Goal: Submit feedback/report problem

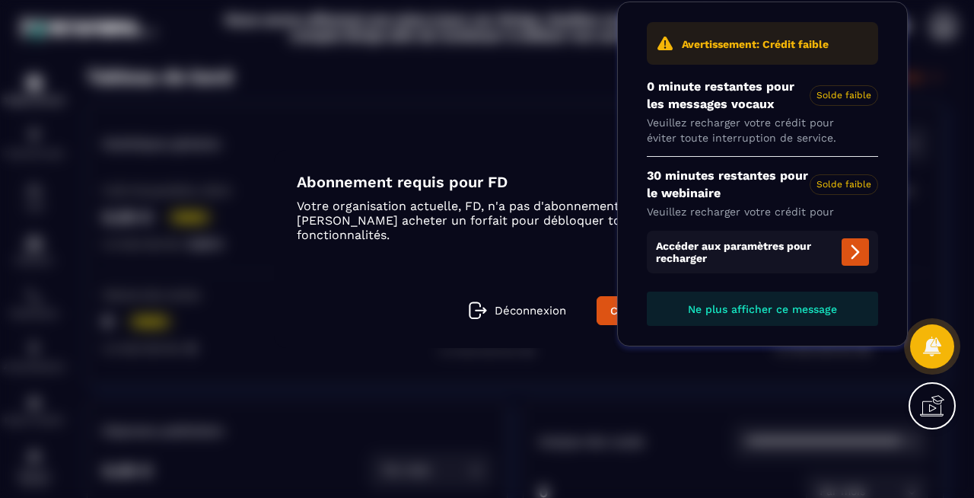
click at [935, 347] on icon at bounding box center [932, 346] width 18 height 20
click at [937, 400] on icon at bounding box center [932, 405] width 24 height 24
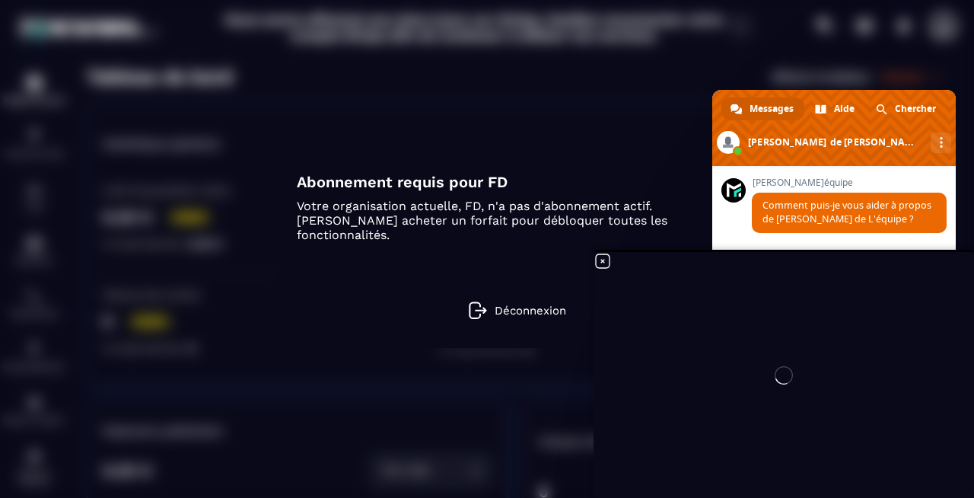
scroll to position [392, 0]
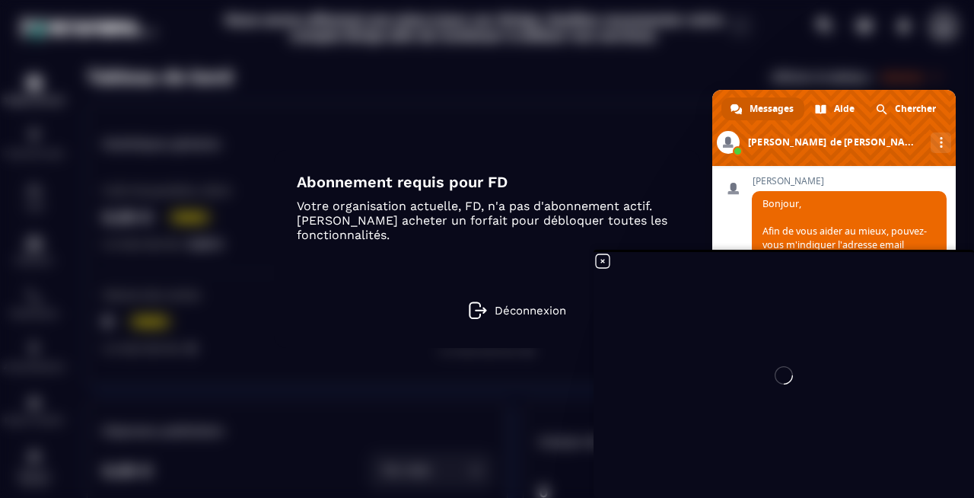
click at [603, 263] on div at bounding box center [784, 375] width 380 height 246
click at [603, 262] on div at bounding box center [784, 375] width 380 height 246
click at [603, 261] on div at bounding box center [784, 375] width 380 height 246
click at [603, 260] on icon at bounding box center [603, 261] width 14 height 14
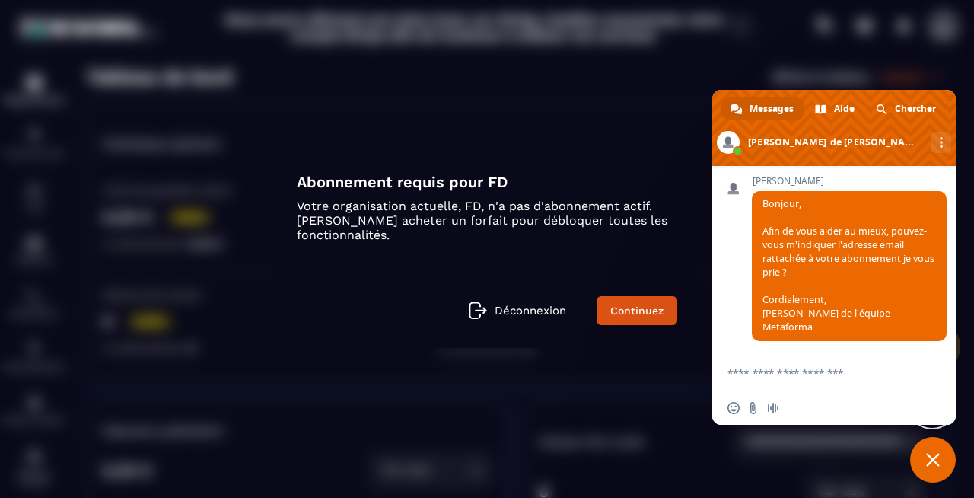
click at [774, 378] on textarea "Entrez votre message..." at bounding box center [818, 372] width 183 height 38
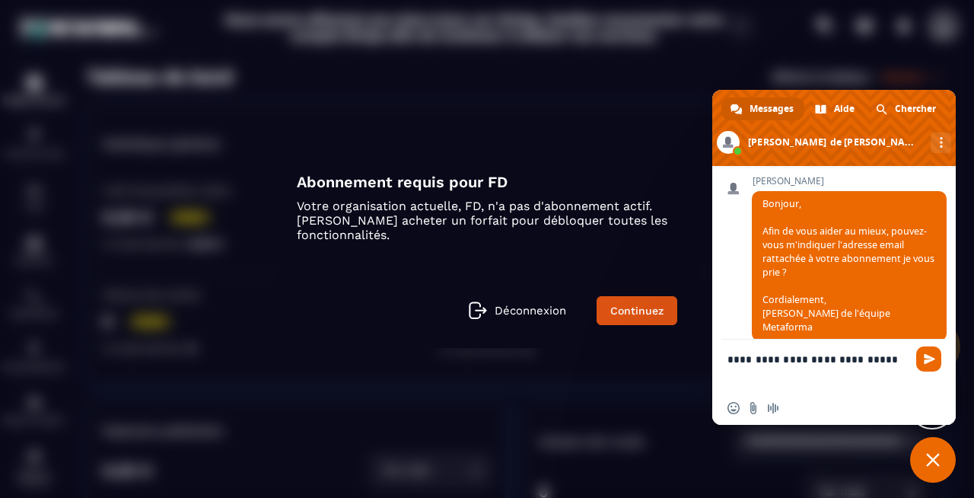
type textarea "**********"
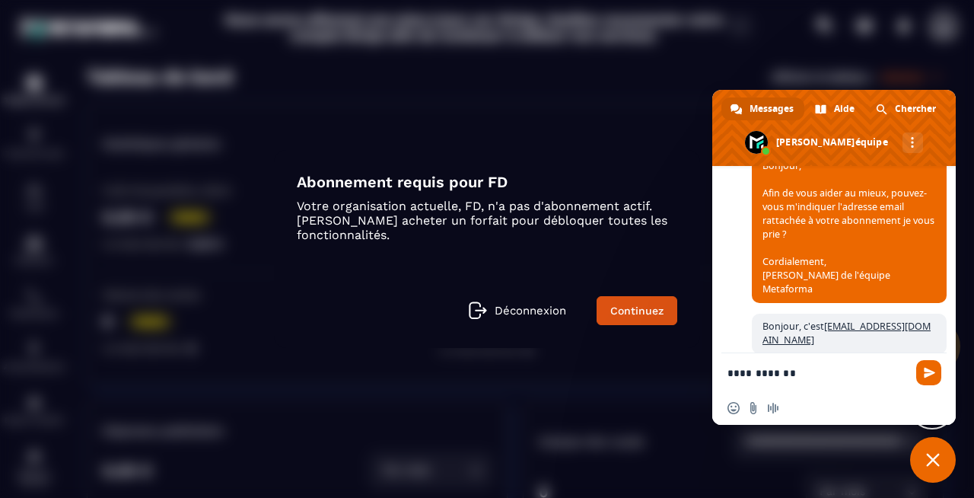
scroll to position [610, 0]
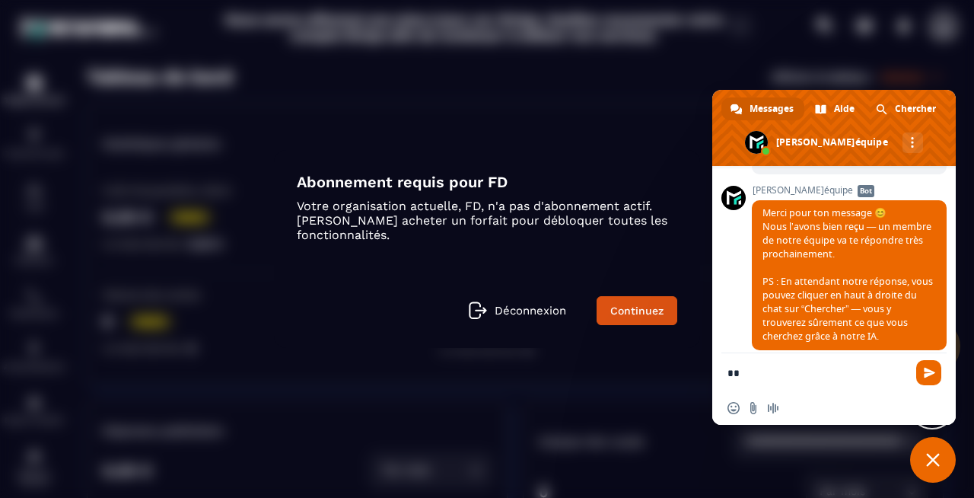
type textarea "*"
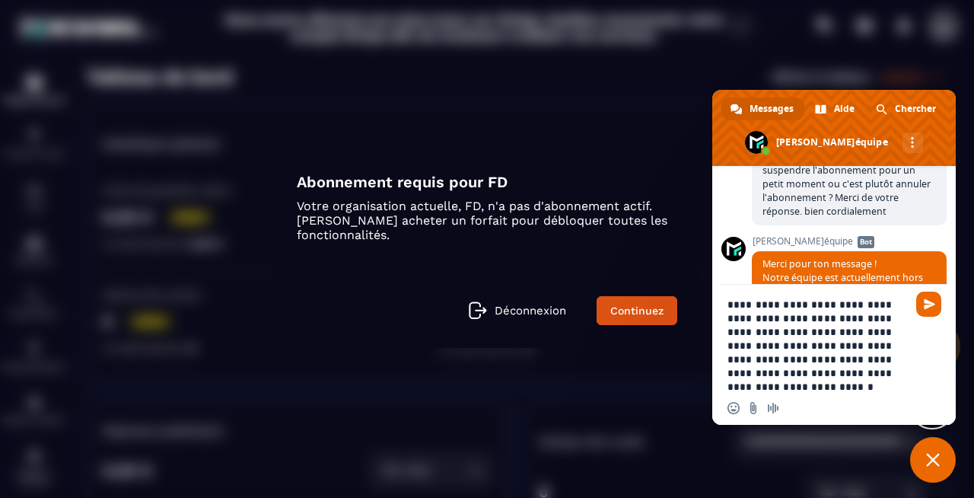
scroll to position [2, 0]
type textarea "**********"
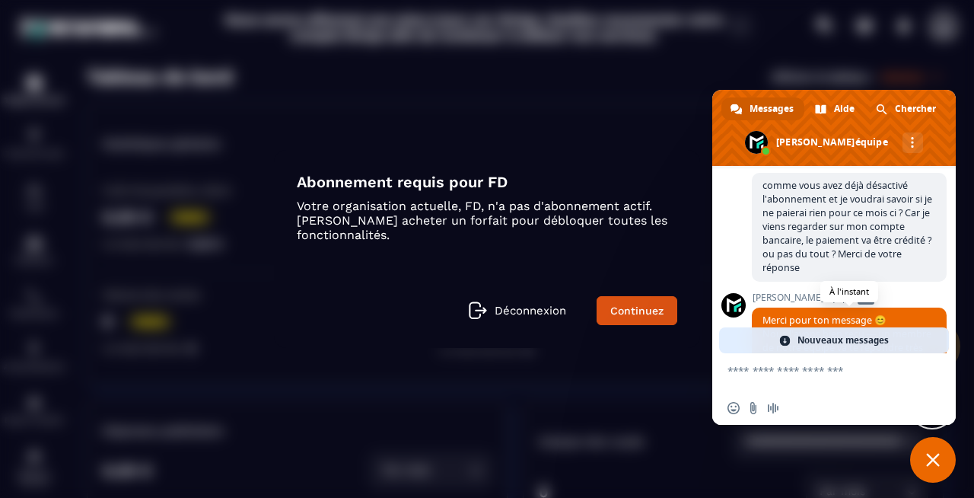
scroll to position [606, 0]
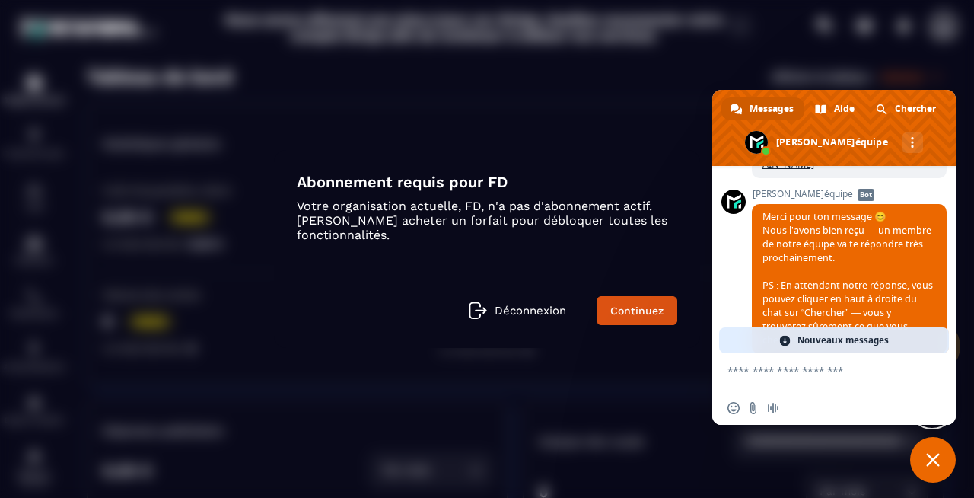
click at [785, 339] on span at bounding box center [785, 340] width 12 height 12
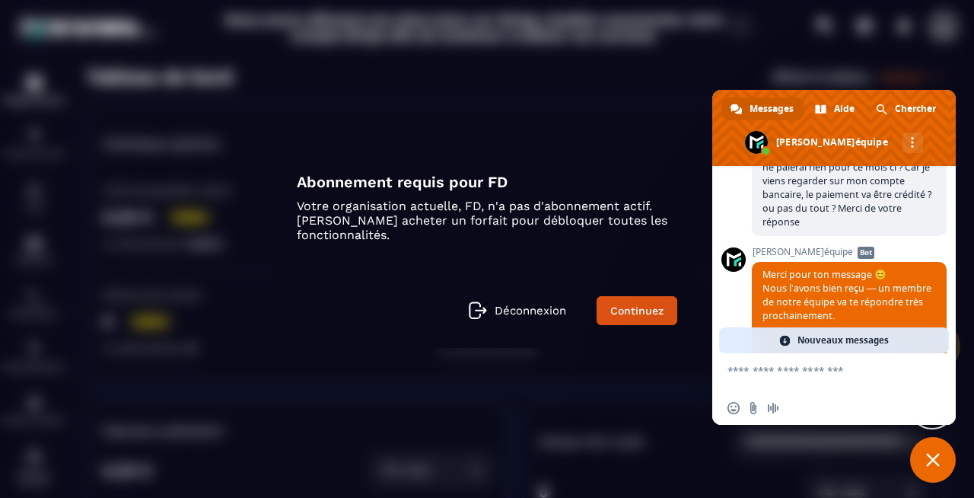
scroll to position [923, 0]
